Goal: Information Seeking & Learning: Learn about a topic

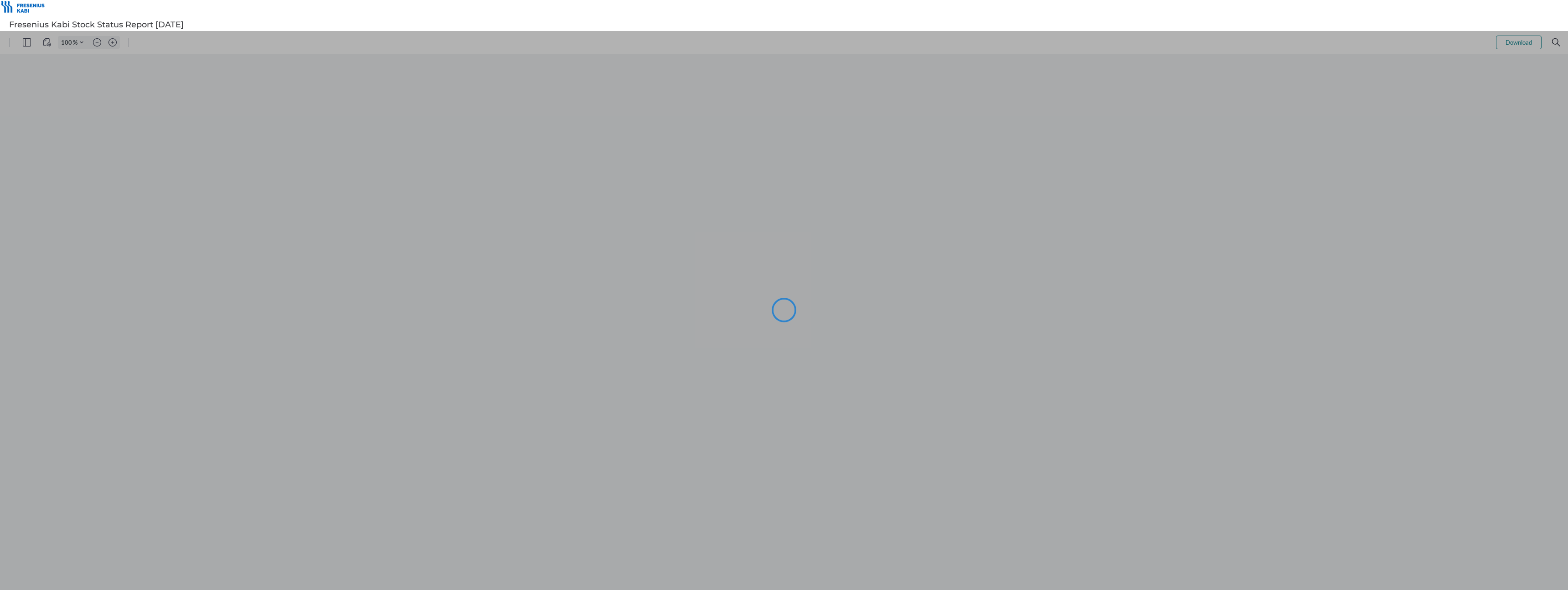
type input "133"
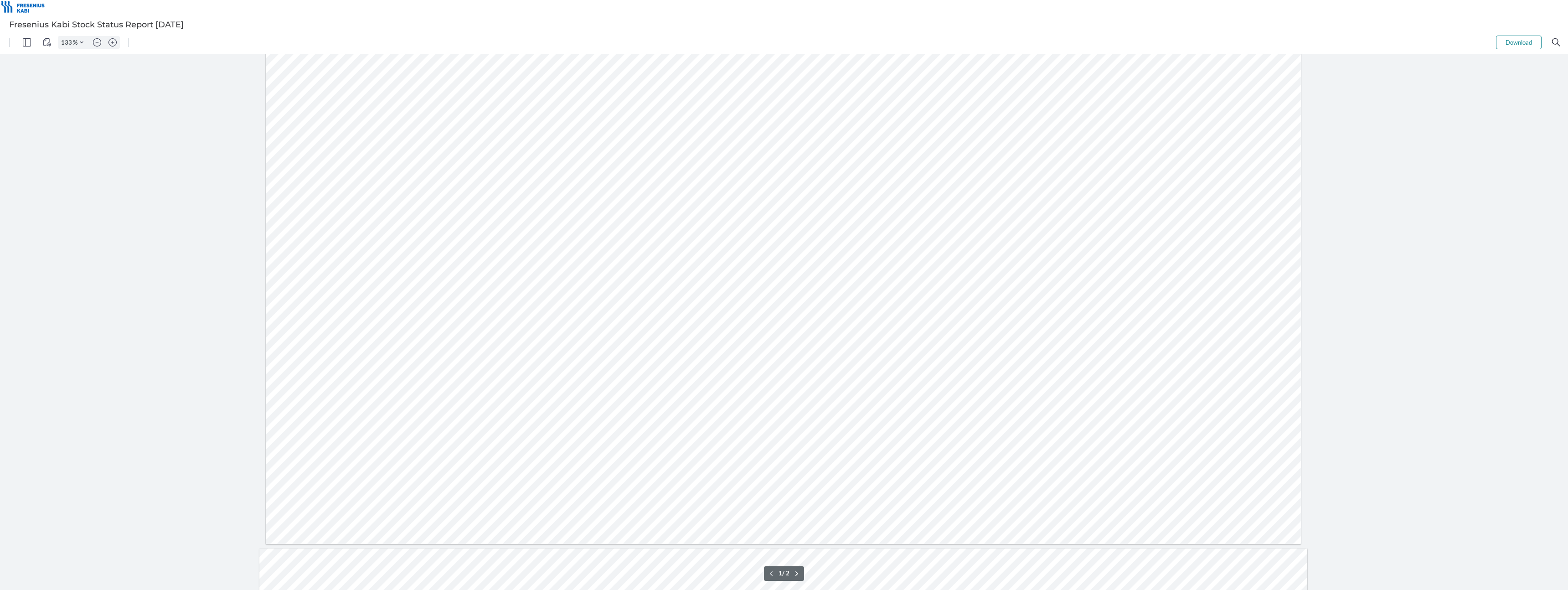
scroll to position [50, 0]
type input "2"
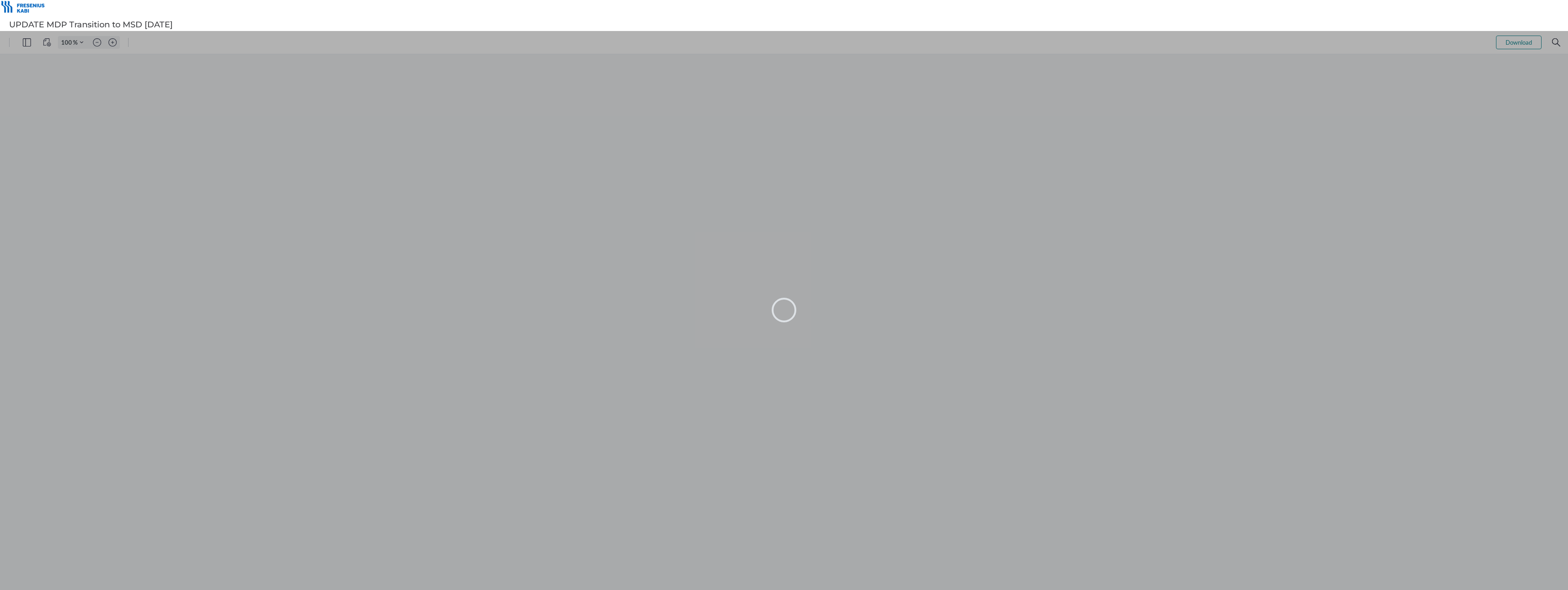
type input "147"
